Goal: Task Accomplishment & Management: Complete application form

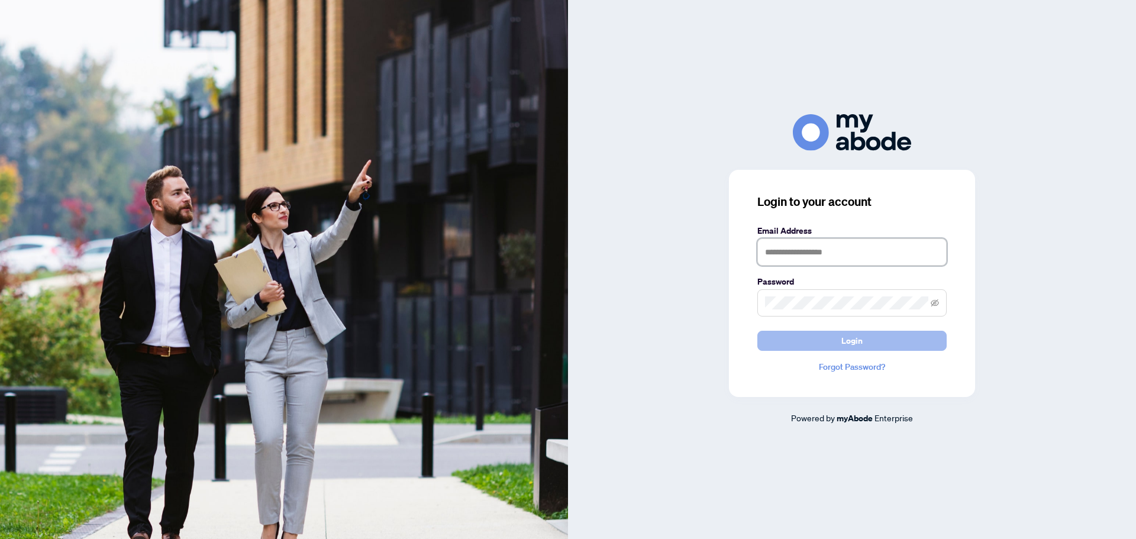
type input "**********"
click at [865, 336] on button "Login" at bounding box center [852, 341] width 189 height 20
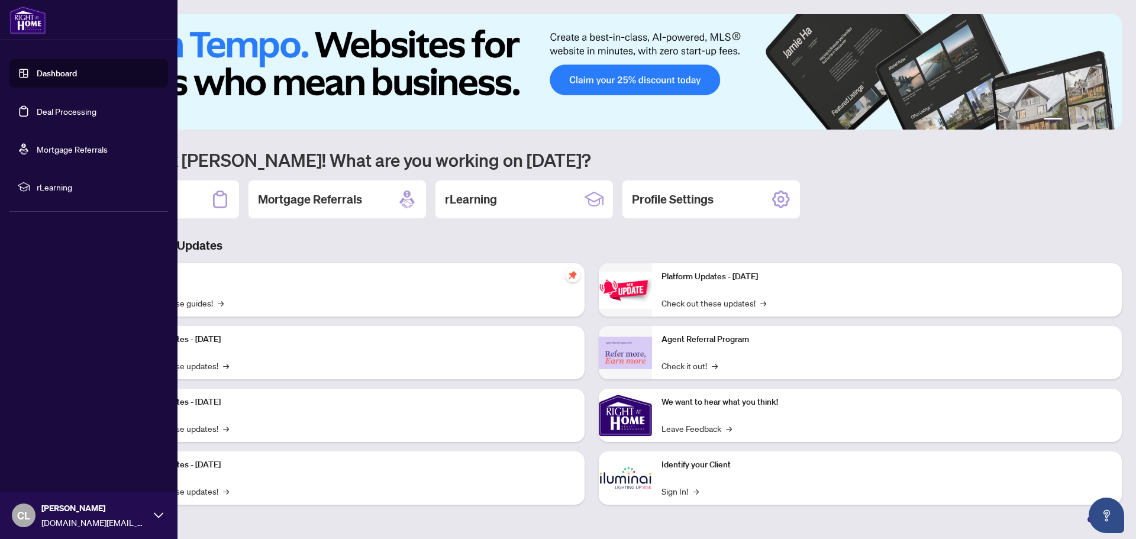
click at [56, 108] on link "Deal Processing" at bounding box center [67, 111] width 60 height 11
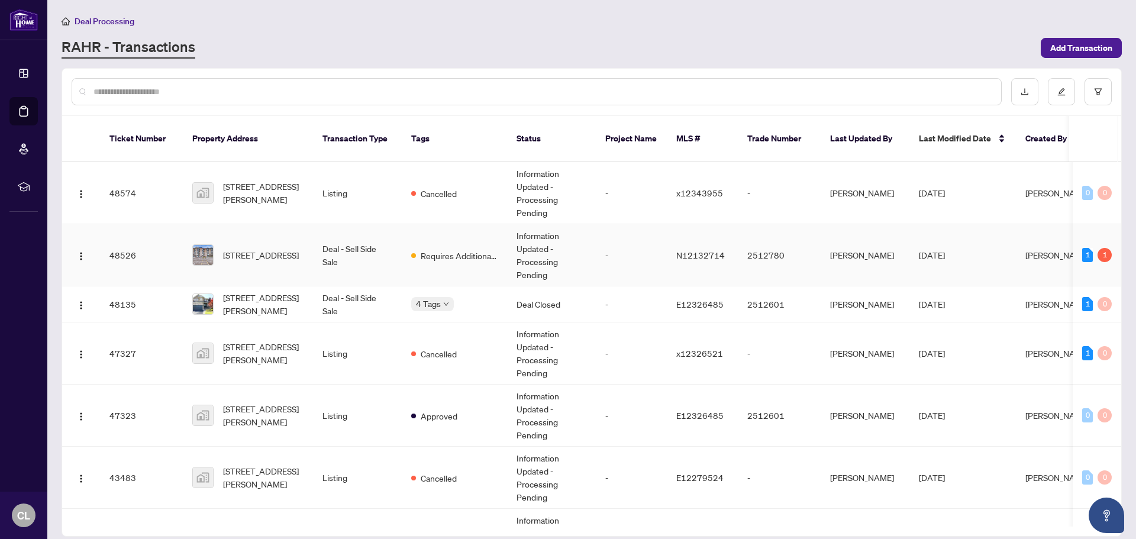
click at [292, 260] on td "[STREET_ADDRESS]" at bounding box center [248, 255] width 130 height 62
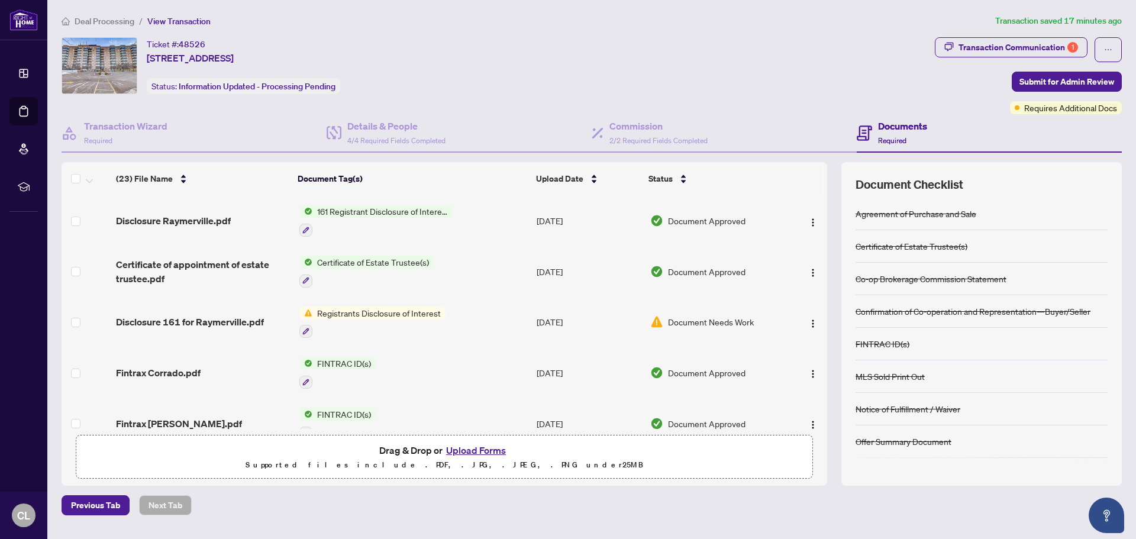
scroll to position [59, 0]
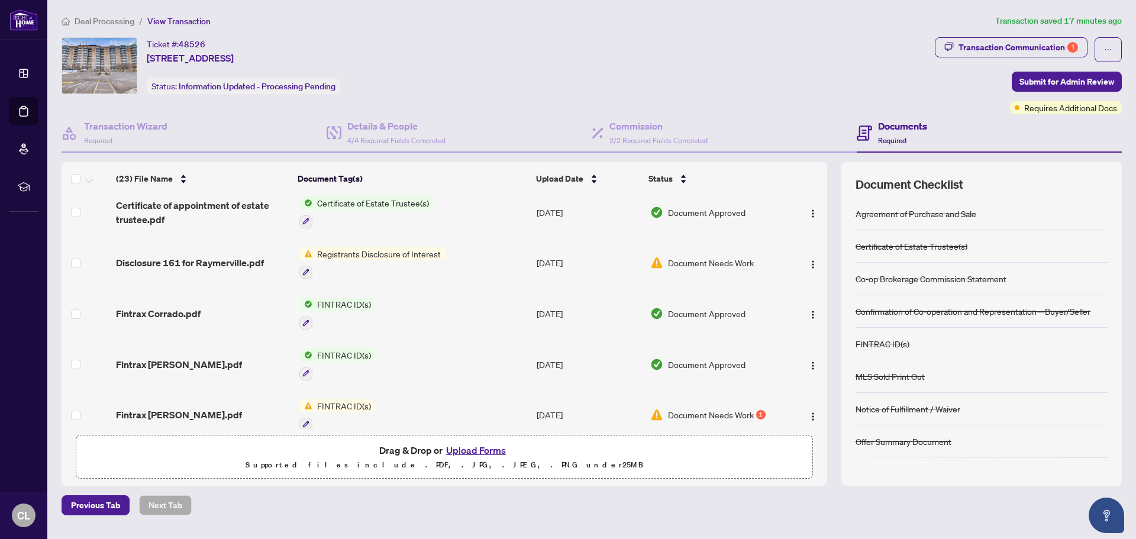
click at [374, 303] on td "FINTRAC ID(s)" at bounding box center [413, 313] width 237 height 51
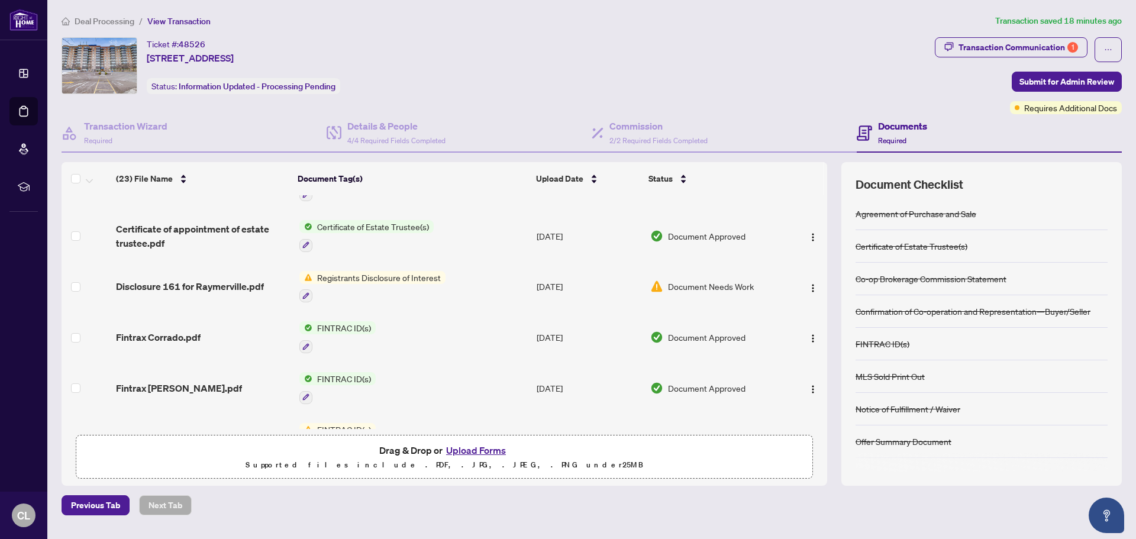
scroll to position [59, 0]
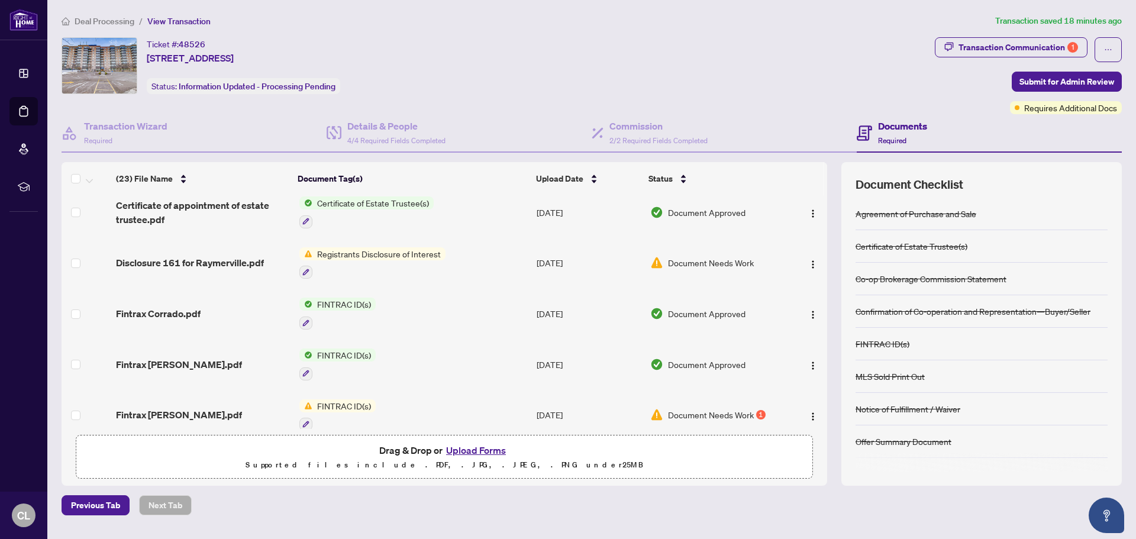
click at [344, 400] on span "FINTRAC ID(s)" at bounding box center [344, 406] width 63 height 13
click at [324, 462] on span "FINTRAC ID(s)" at bounding box center [313, 458] width 63 height 13
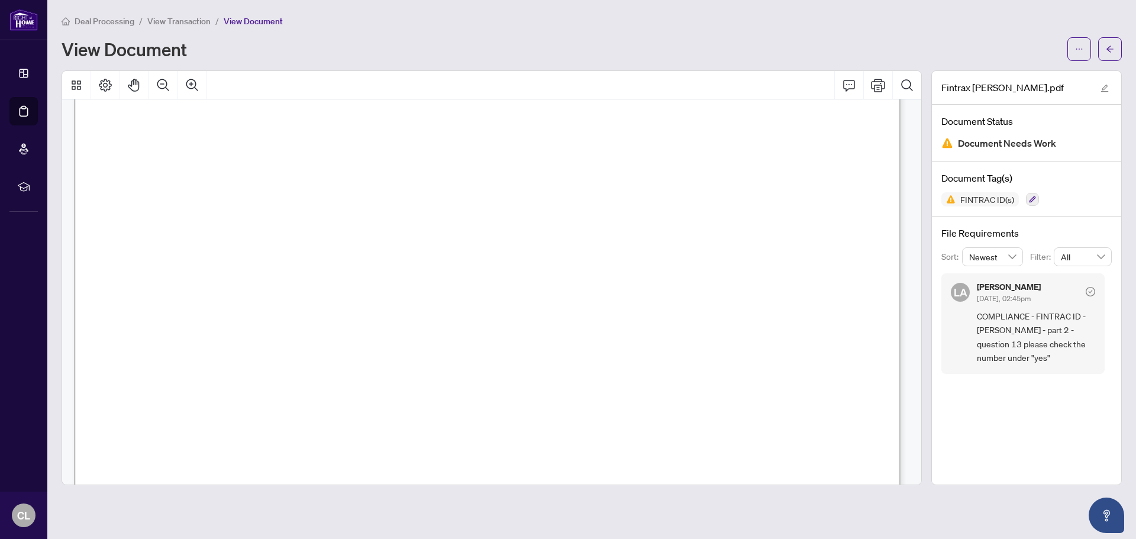
scroll to position [2604, 0]
click at [874, 89] on icon "Print" at bounding box center [878, 85] width 14 height 14
click at [883, 78] on icon "Print" at bounding box center [878, 85] width 14 height 14
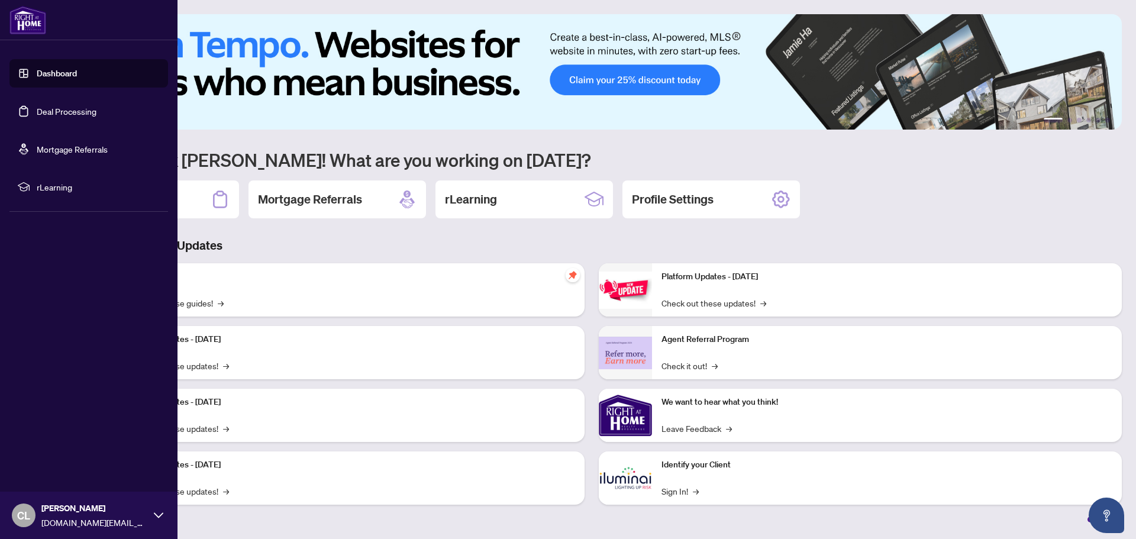
click at [79, 113] on link "Deal Processing" at bounding box center [67, 111] width 60 height 11
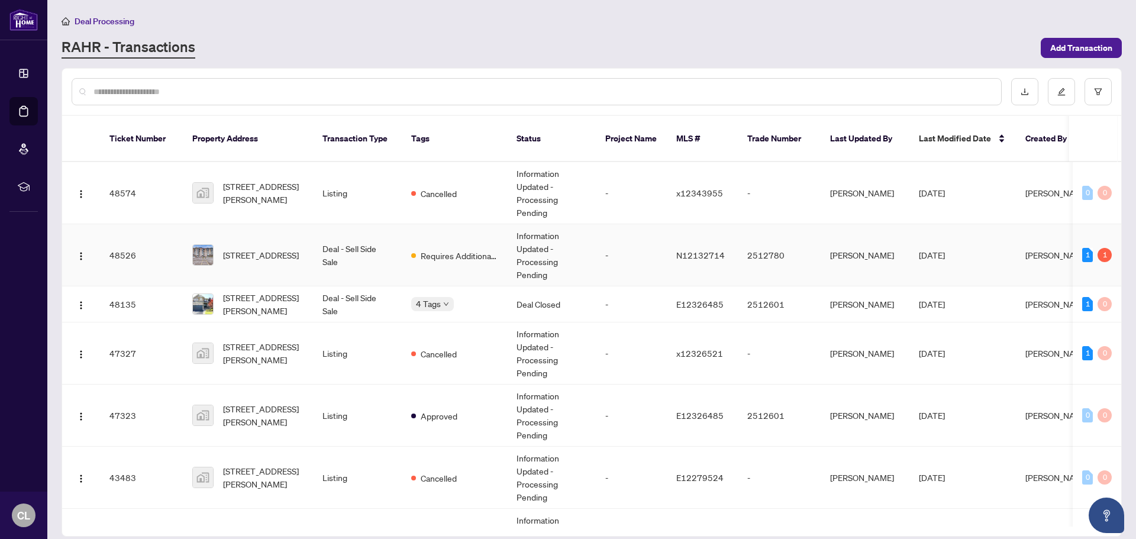
click at [376, 256] on td "Deal - Sell Side Sale" at bounding box center [357, 255] width 89 height 62
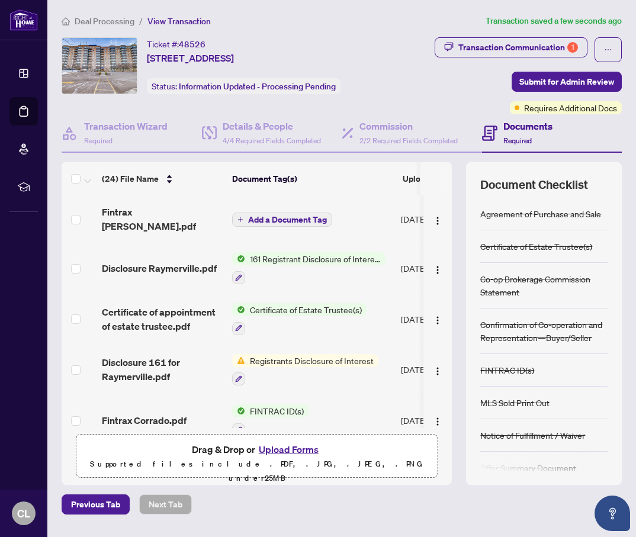
click at [277, 215] on span "Add a Document Tag" at bounding box center [287, 219] width 79 height 8
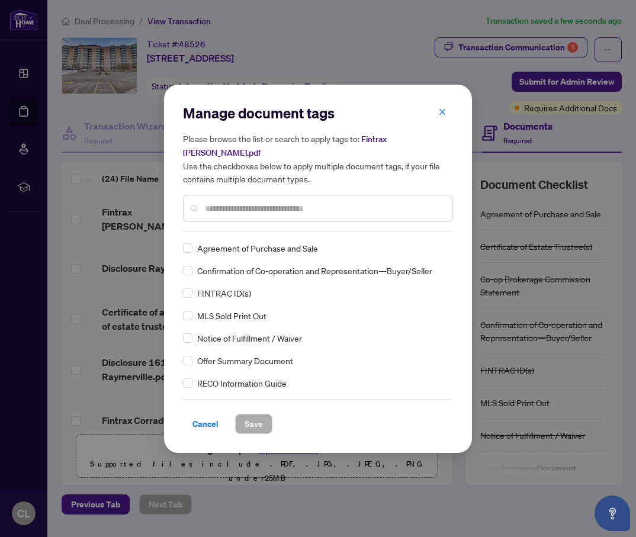
click at [240, 224] on div "Manage document tags Please browse the list or search to apply tags to: Fintrax…" at bounding box center [318, 168] width 270 height 128
click at [243, 202] on input "text" at bounding box center [324, 208] width 238 height 13
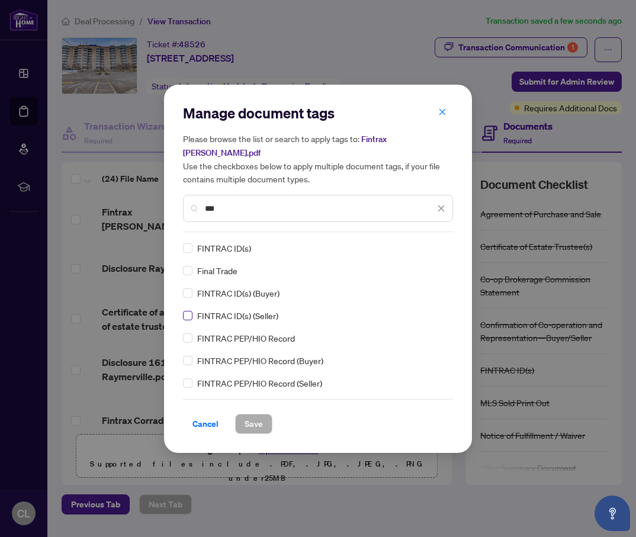
type input "***"
click at [244, 418] on span "Save" at bounding box center [253, 423] width 18 height 19
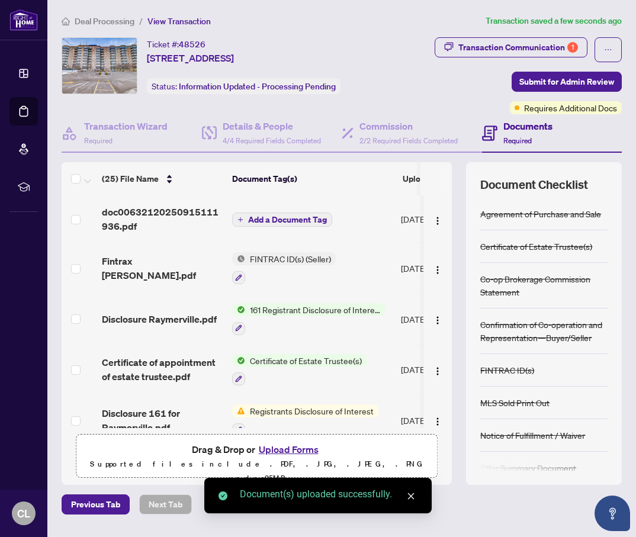
click at [273, 218] on span "Add a Document Tag" at bounding box center [287, 219] width 79 height 8
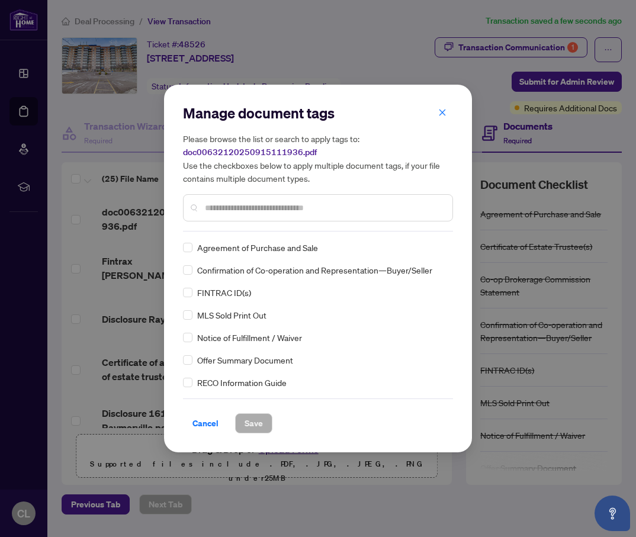
click at [256, 233] on div "Manage document tags Please browse the list or search to apply tags to: doc0063…" at bounding box center [318, 269] width 270 height 330
click at [244, 206] on input "text" at bounding box center [324, 207] width 238 height 13
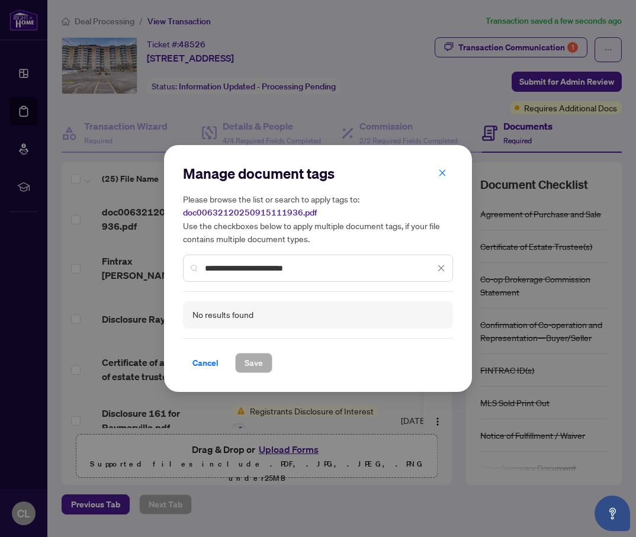
click at [307, 265] on input "**********" at bounding box center [320, 268] width 230 height 13
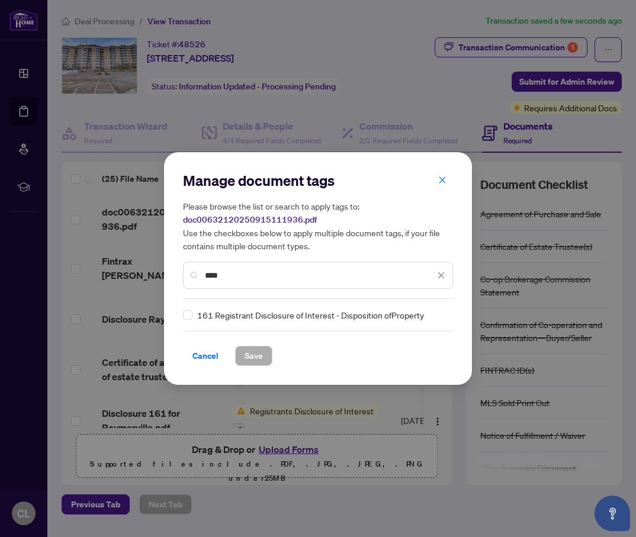
type input "***"
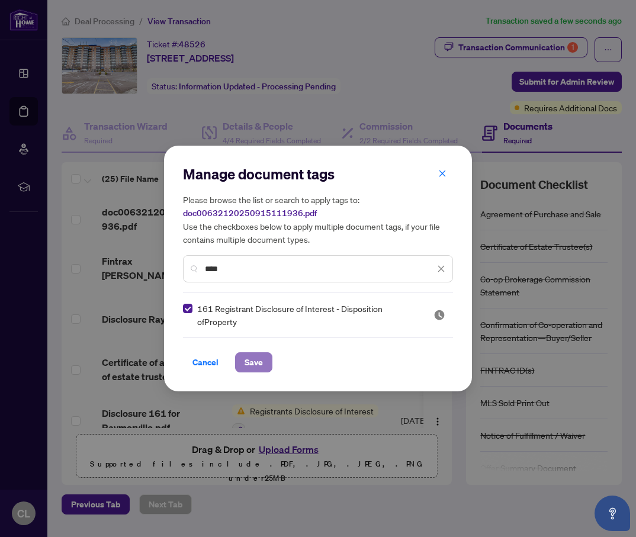
click at [255, 359] on span "Save" at bounding box center [253, 362] width 18 height 19
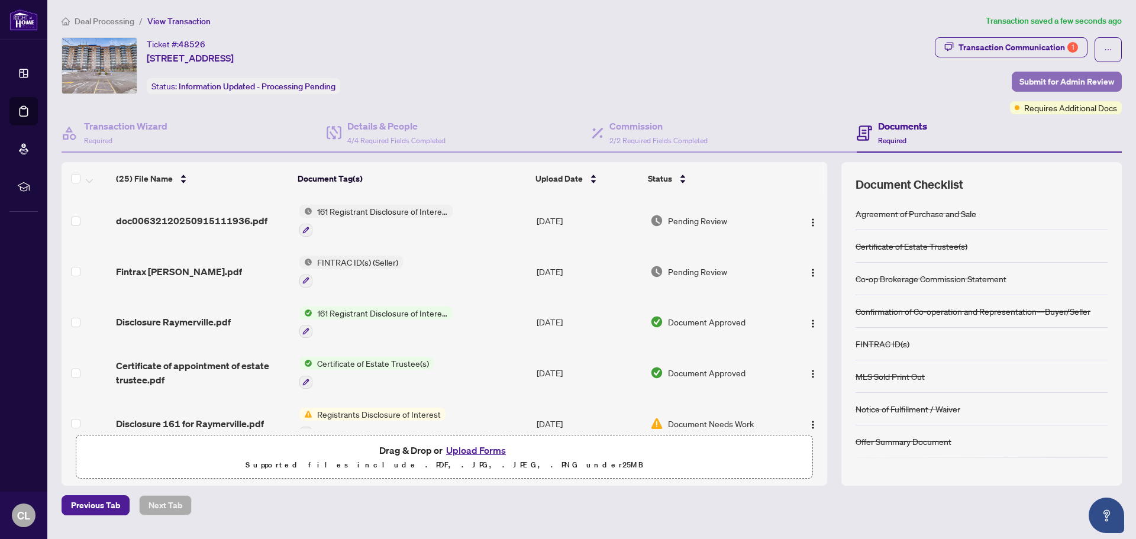
click at [1048, 82] on span "Submit for Admin Review" at bounding box center [1067, 81] width 95 height 19
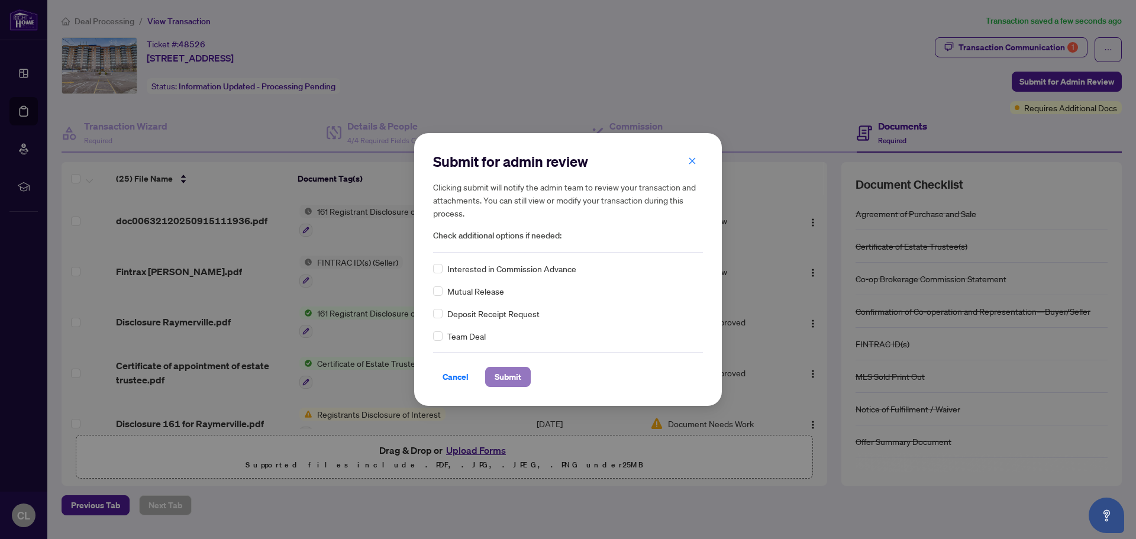
click at [511, 378] on span "Submit" at bounding box center [508, 377] width 27 height 19
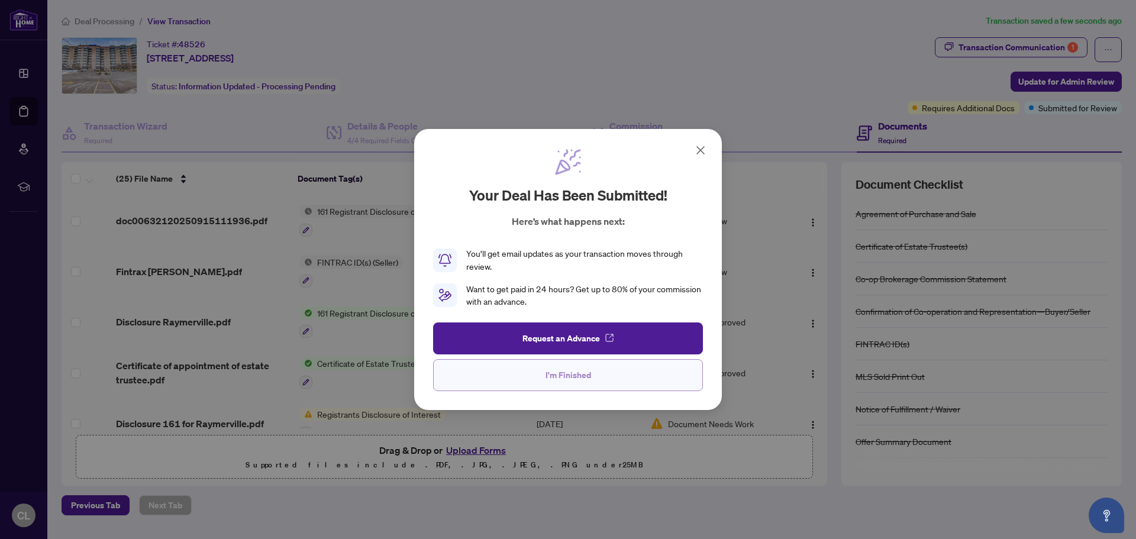
click at [587, 371] on span "I'm Finished" at bounding box center [569, 375] width 46 height 19
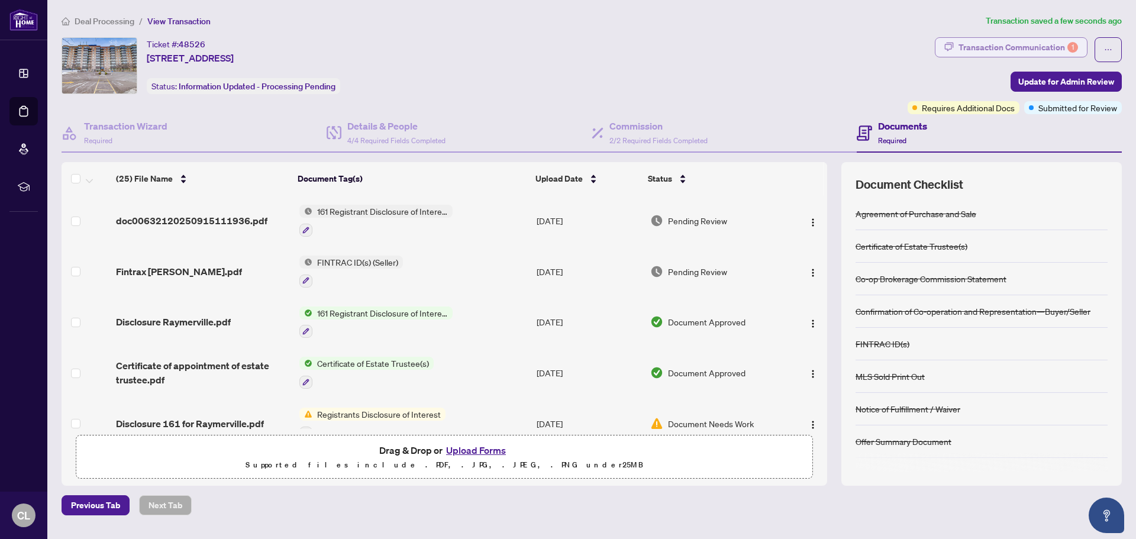
click at [1017, 48] on div "Transaction Communication 1" at bounding box center [1019, 47] width 120 height 19
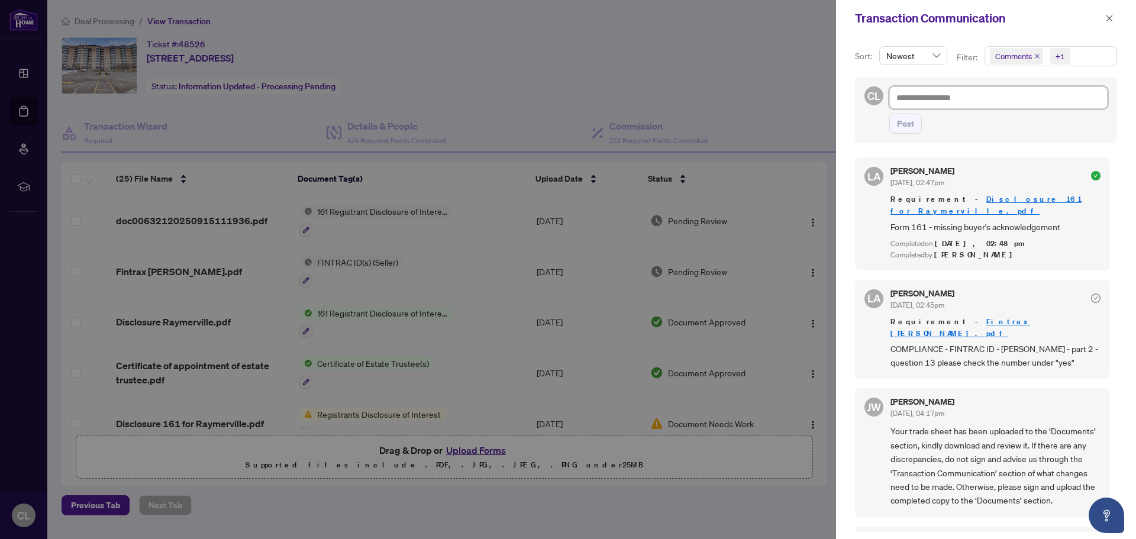
click at [919, 98] on textarea at bounding box center [999, 97] width 218 height 22
click at [584, 90] on div at bounding box center [568, 269] width 1136 height 539
